Goal: Transaction & Acquisition: Purchase product/service

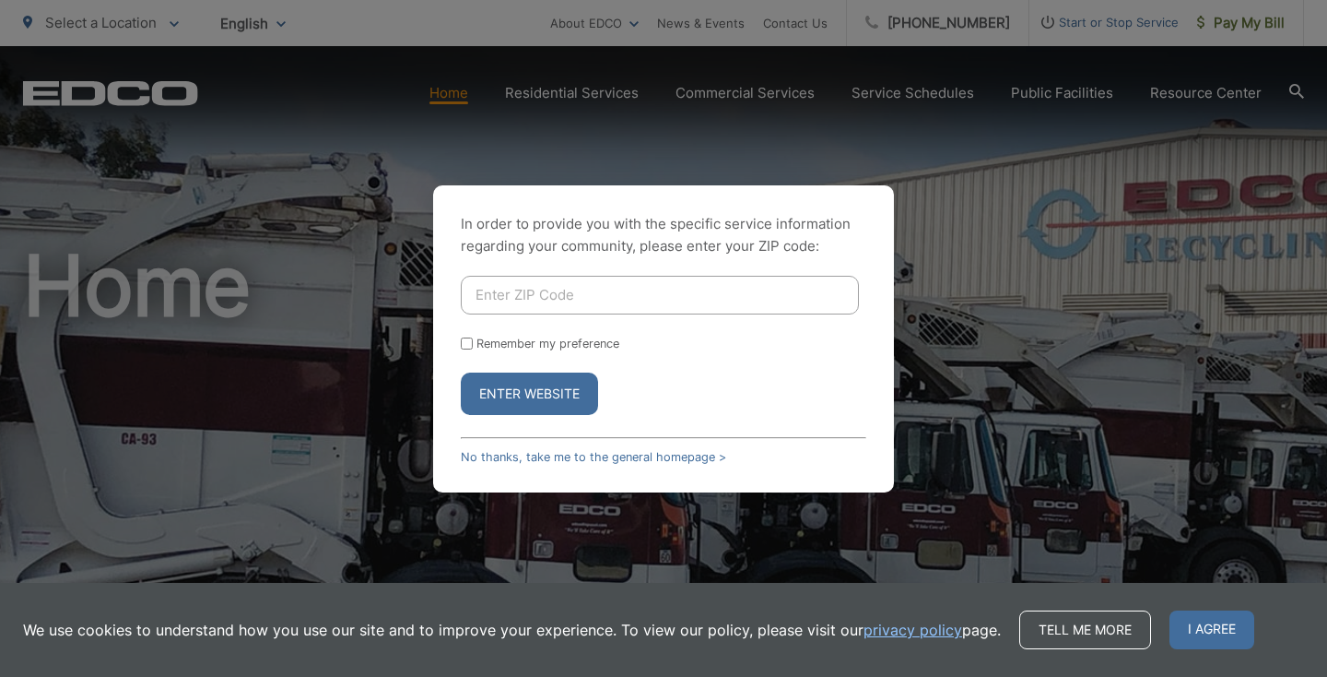
click at [517, 303] on input "Enter ZIP Code" at bounding box center [660, 295] width 398 height 39
type input "92069"
click at [528, 402] on button "Enter Website" at bounding box center [529, 393] width 137 height 42
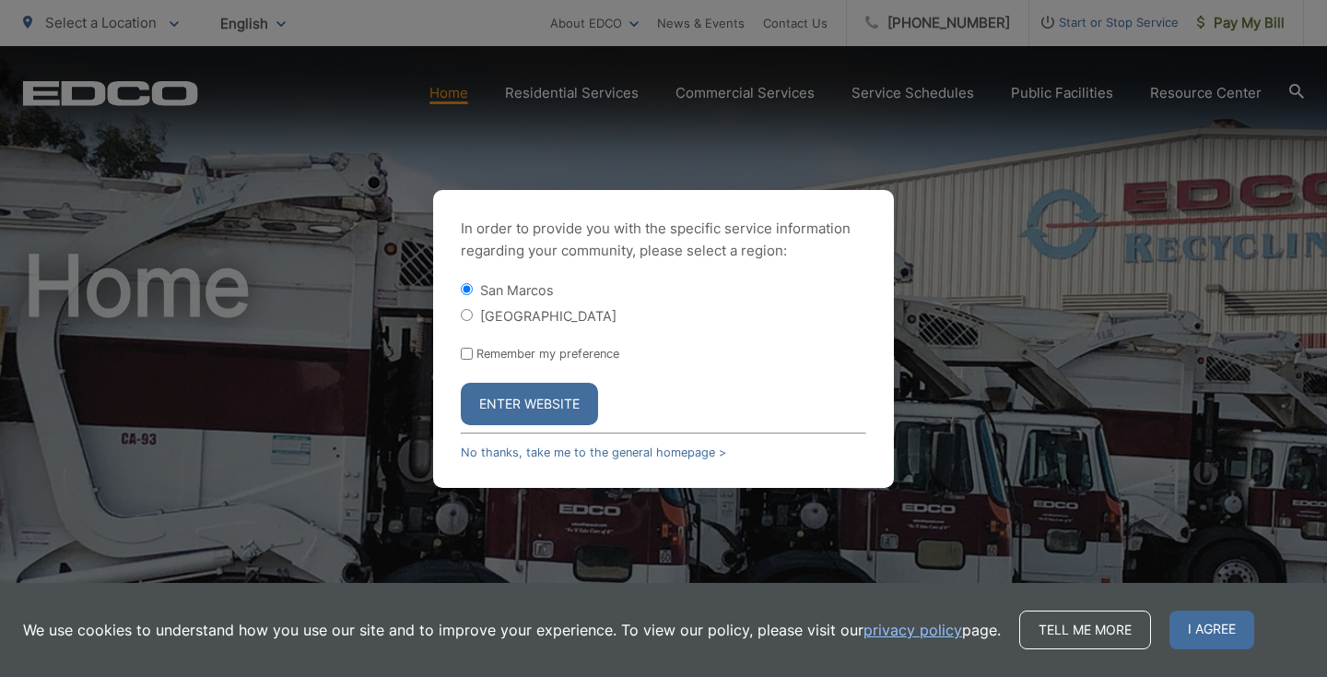
click at [528, 402] on button "Enter Website" at bounding box center [529, 404] width 137 height 42
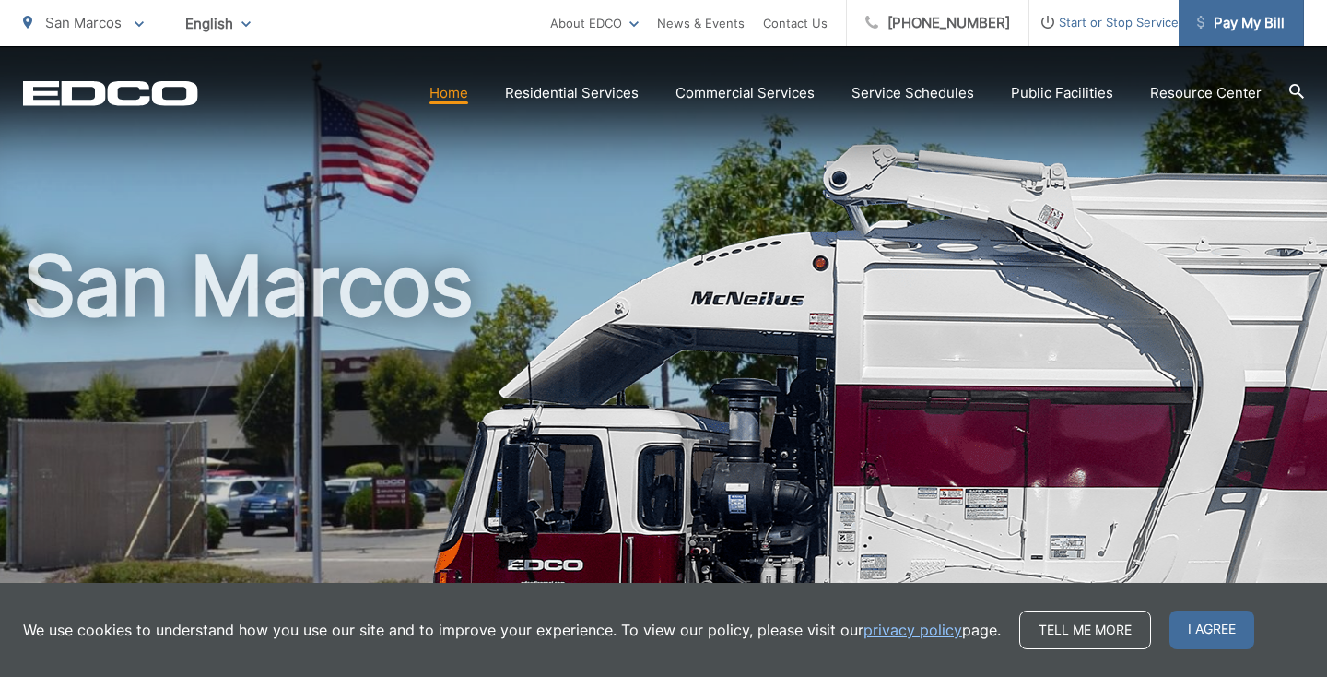
click at [1236, 23] on span "Pay My Bill" at bounding box center [1241, 23] width 88 height 22
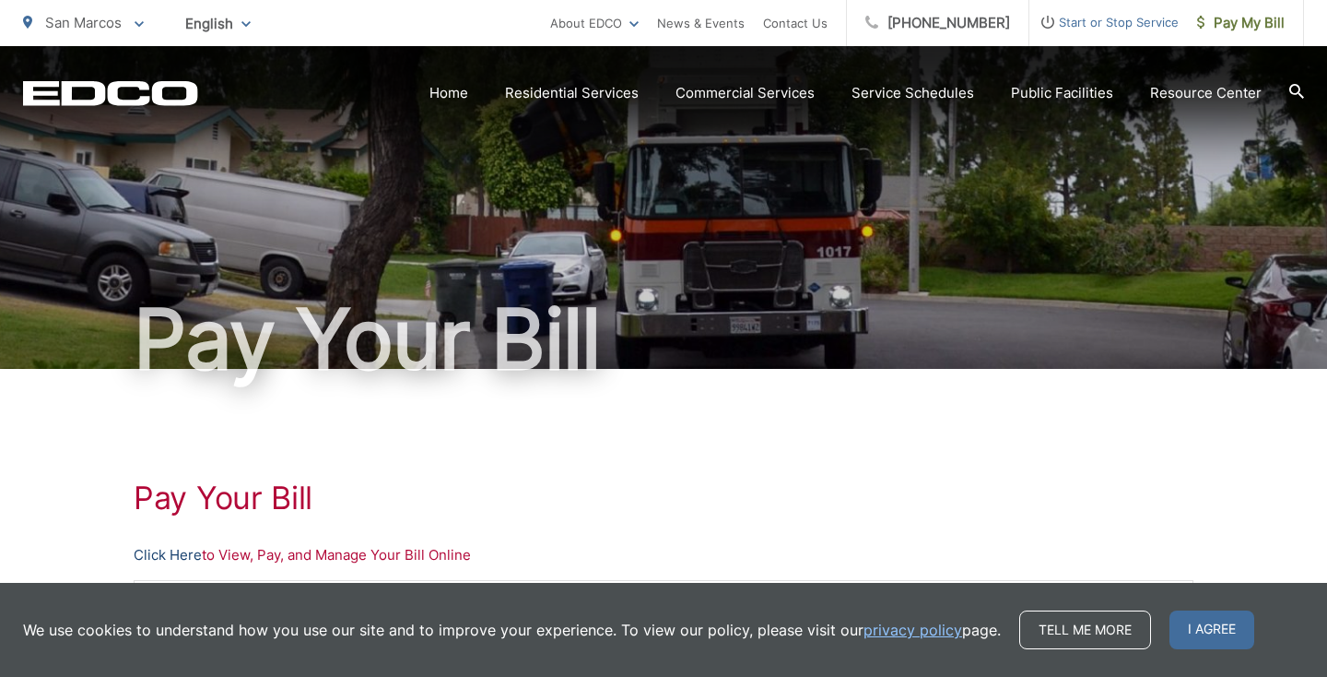
click at [167, 551] on link "Click Here" at bounding box center [168, 555] width 68 height 22
